Goal: Obtain resource: Obtain resource

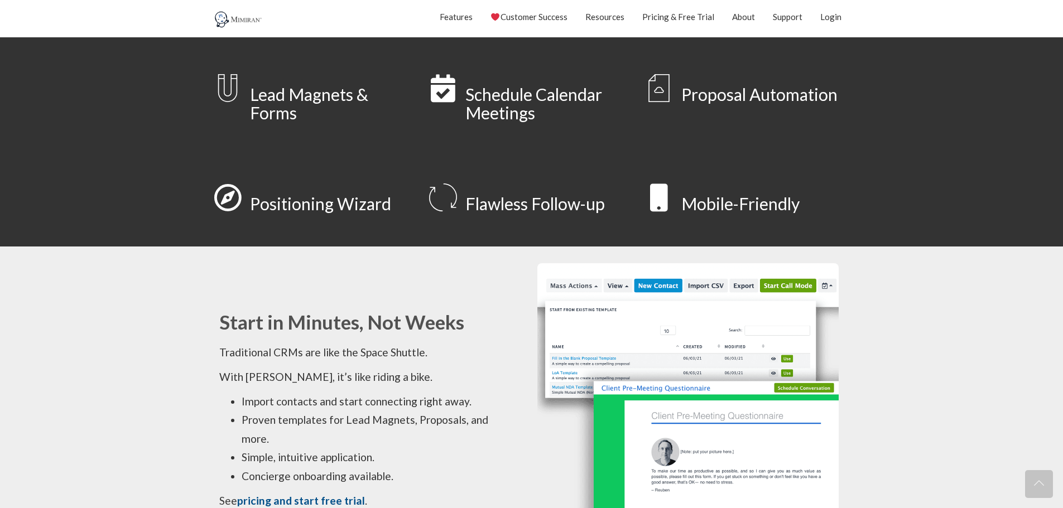
scroll to position [725, 0]
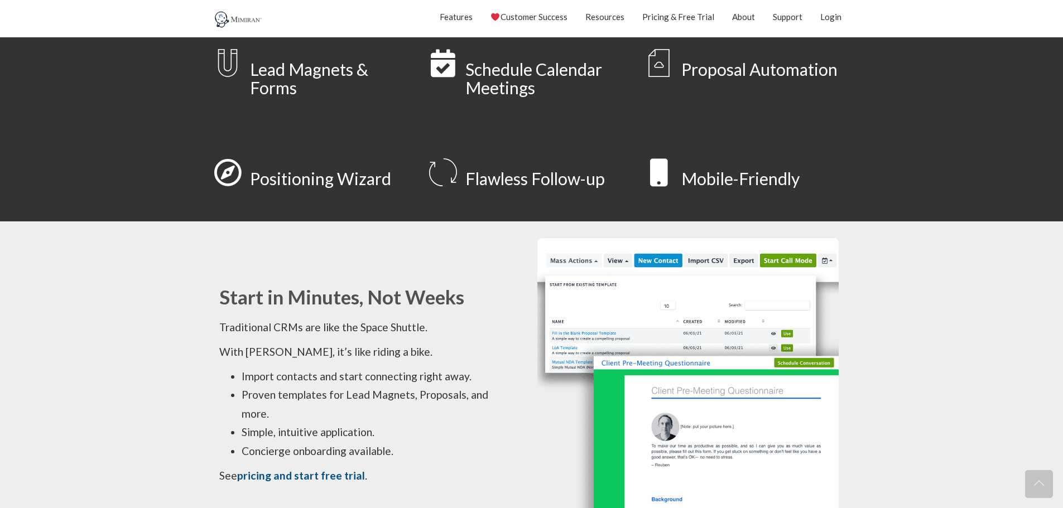
click at [698, 70] on link "Proposal Automation" at bounding box center [759, 69] width 156 height 20
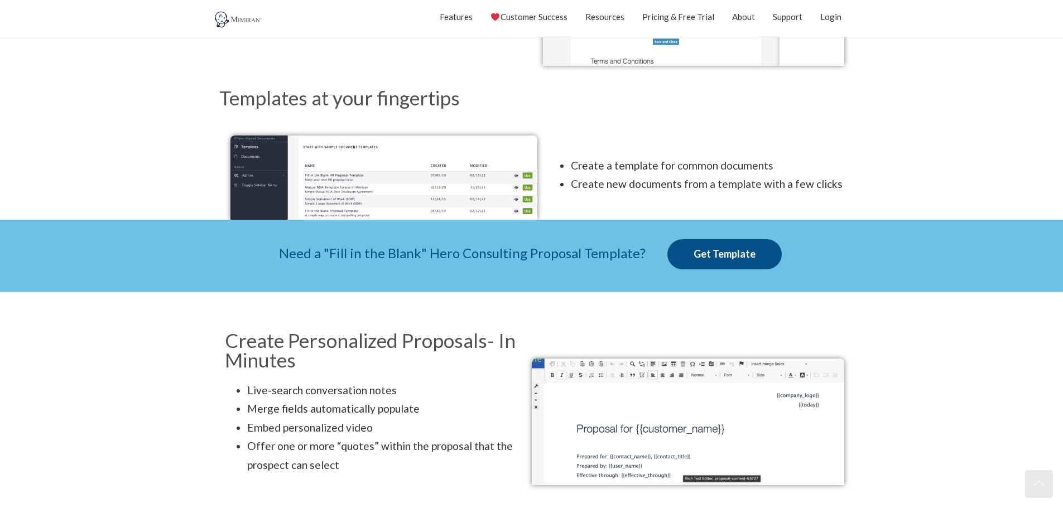
scroll to position [279, 0]
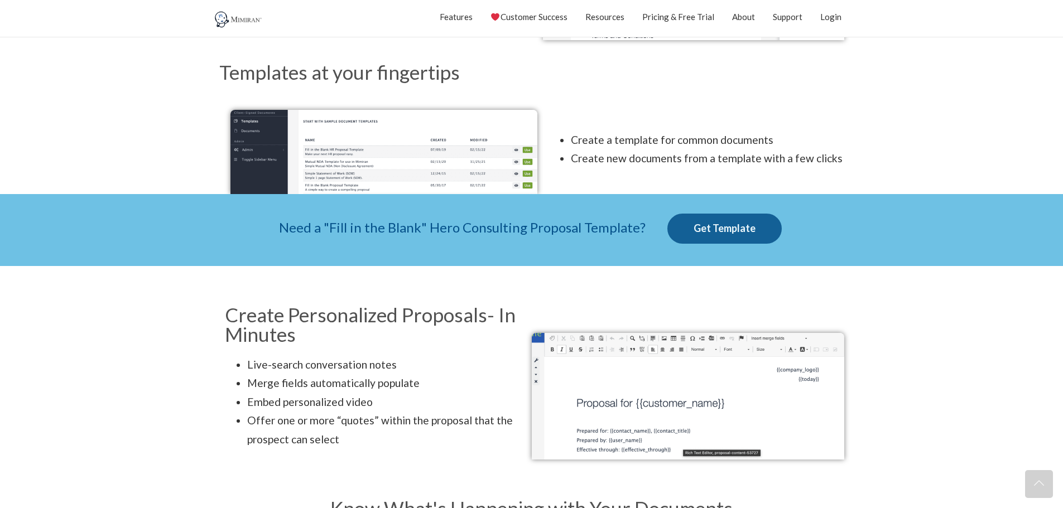
click at [714, 224] on link "Get Template" at bounding box center [724, 229] width 114 height 30
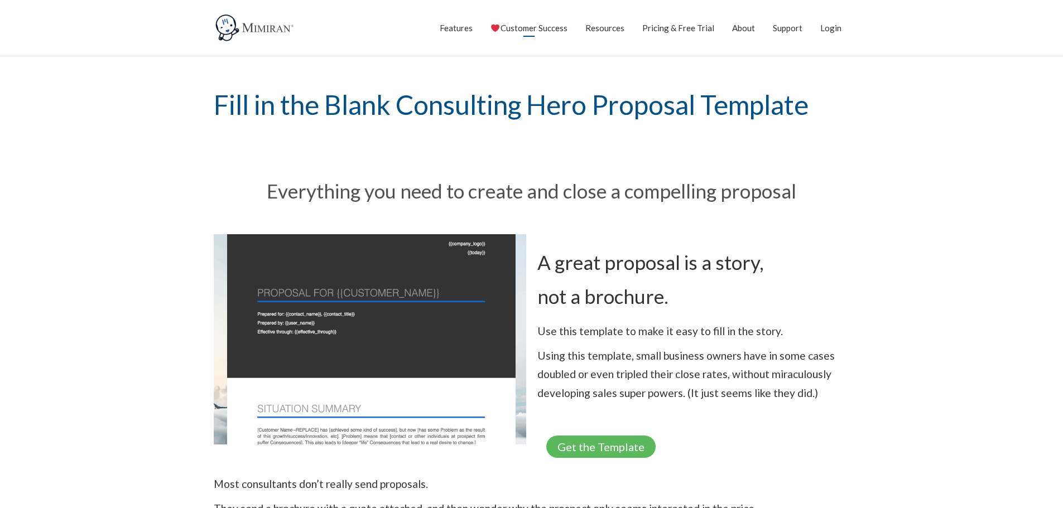
click at [530, 26] on link "Customer Success" at bounding box center [528, 28] width 76 height 28
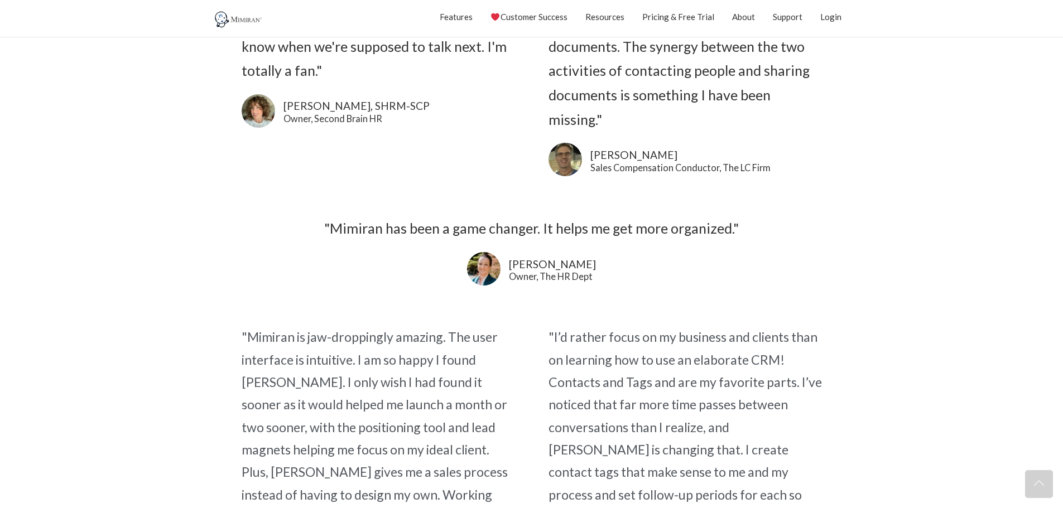
scroll to position [1841, 0]
